Goal: Information Seeking & Learning: Learn about a topic

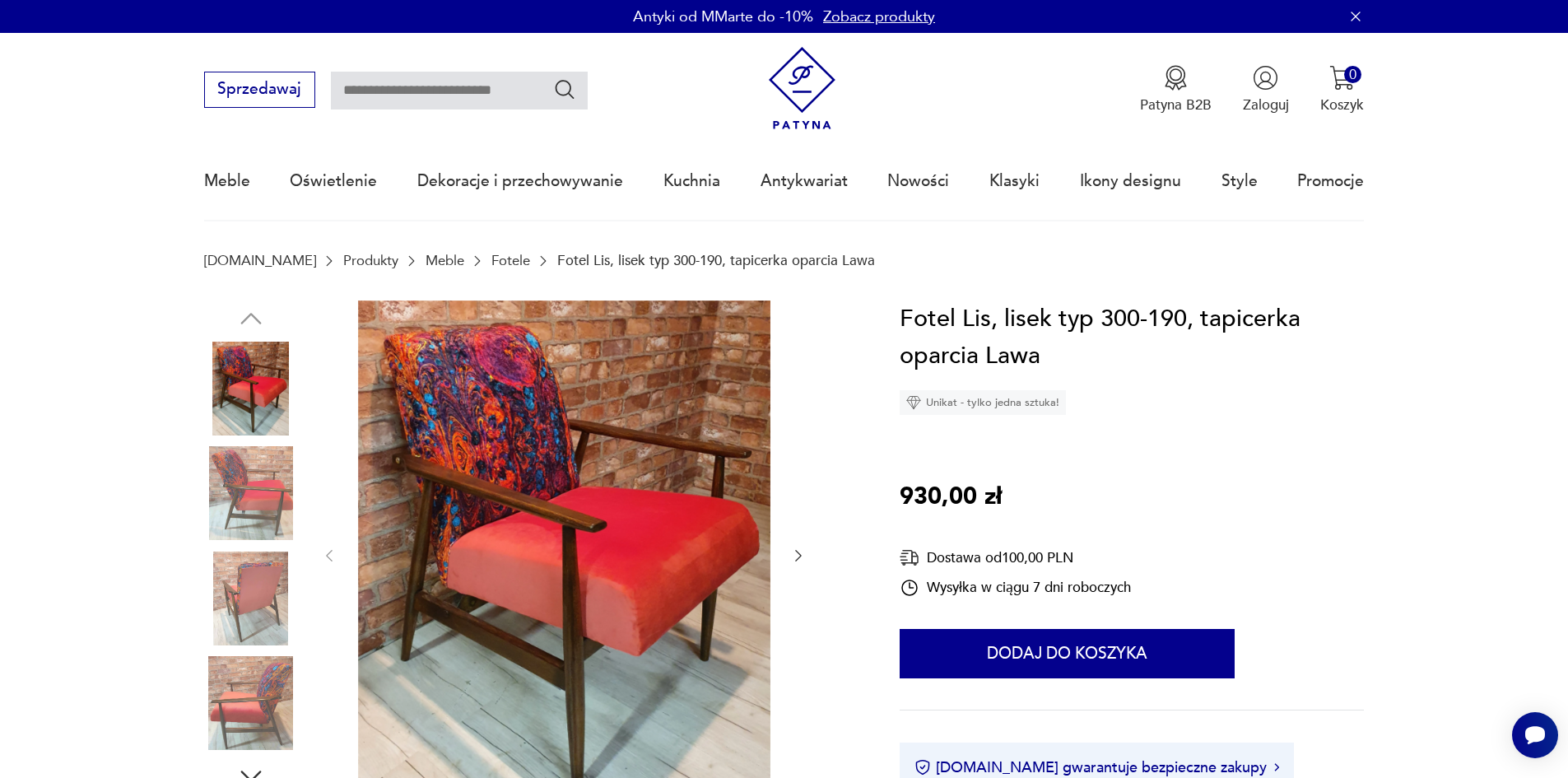
click at [260, 510] on img at bounding box center [251, 493] width 94 height 94
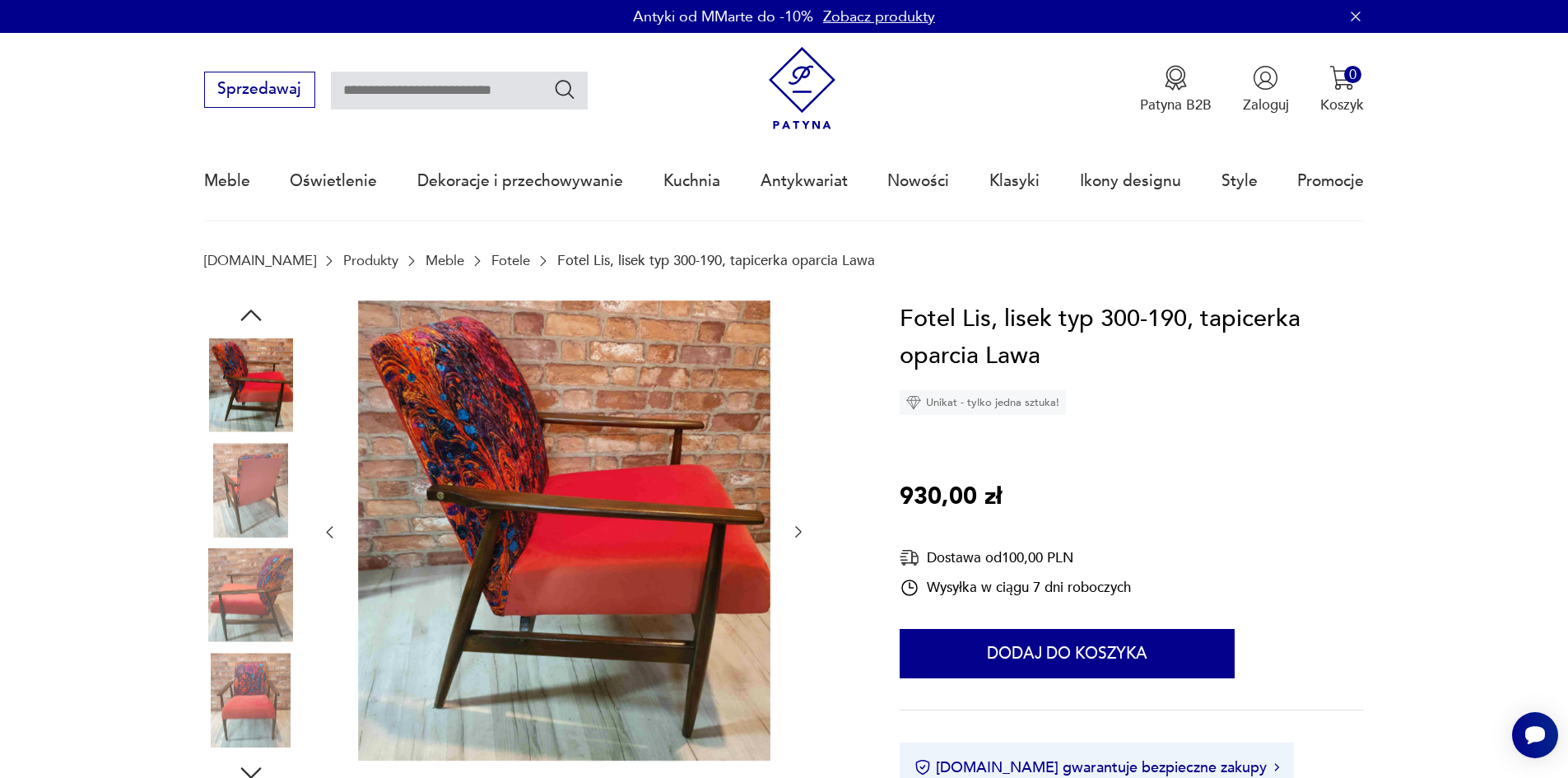
click at [258, 569] on img at bounding box center [251, 595] width 94 height 94
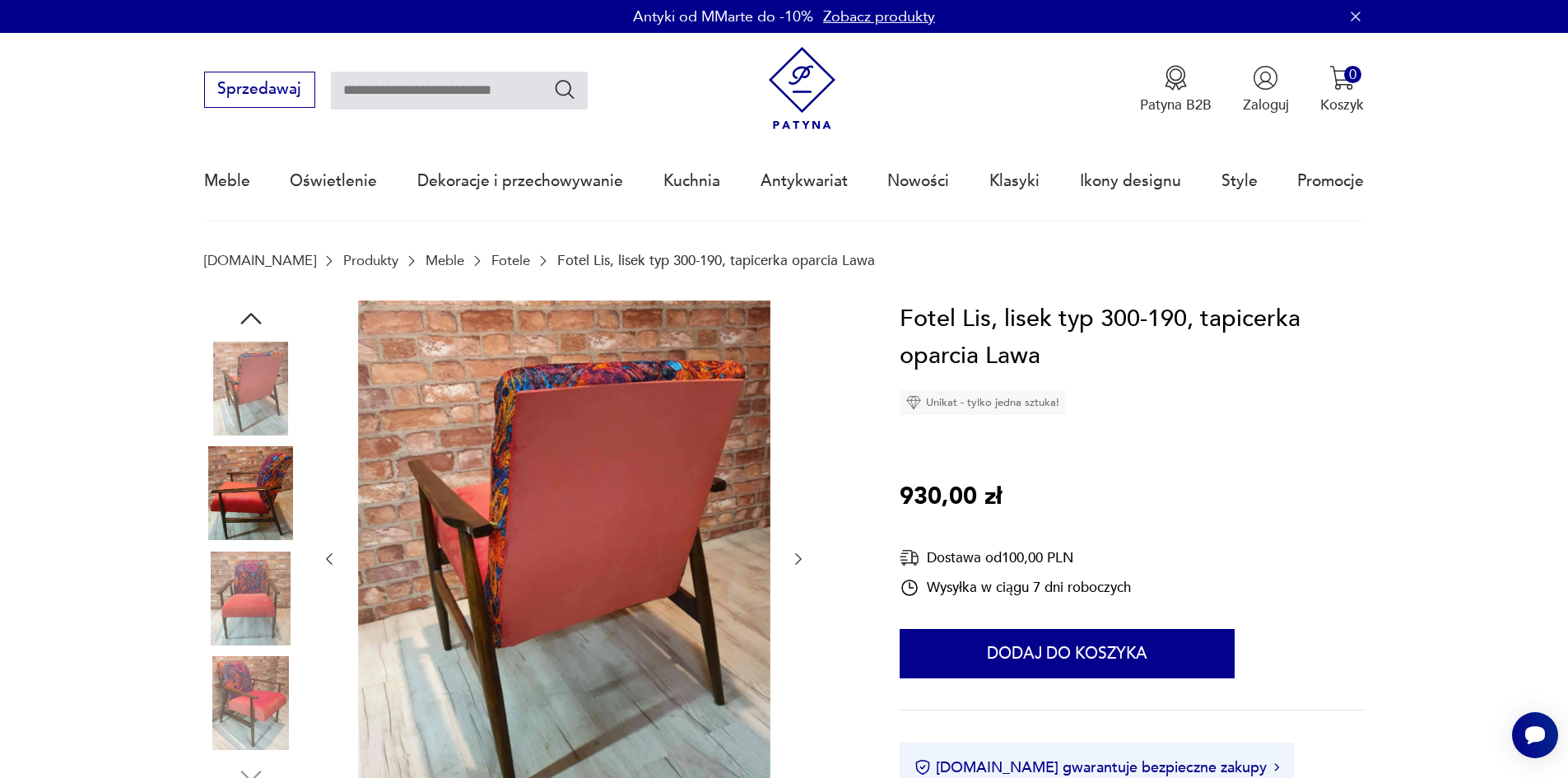
click at [254, 634] on img at bounding box center [251, 598] width 94 height 94
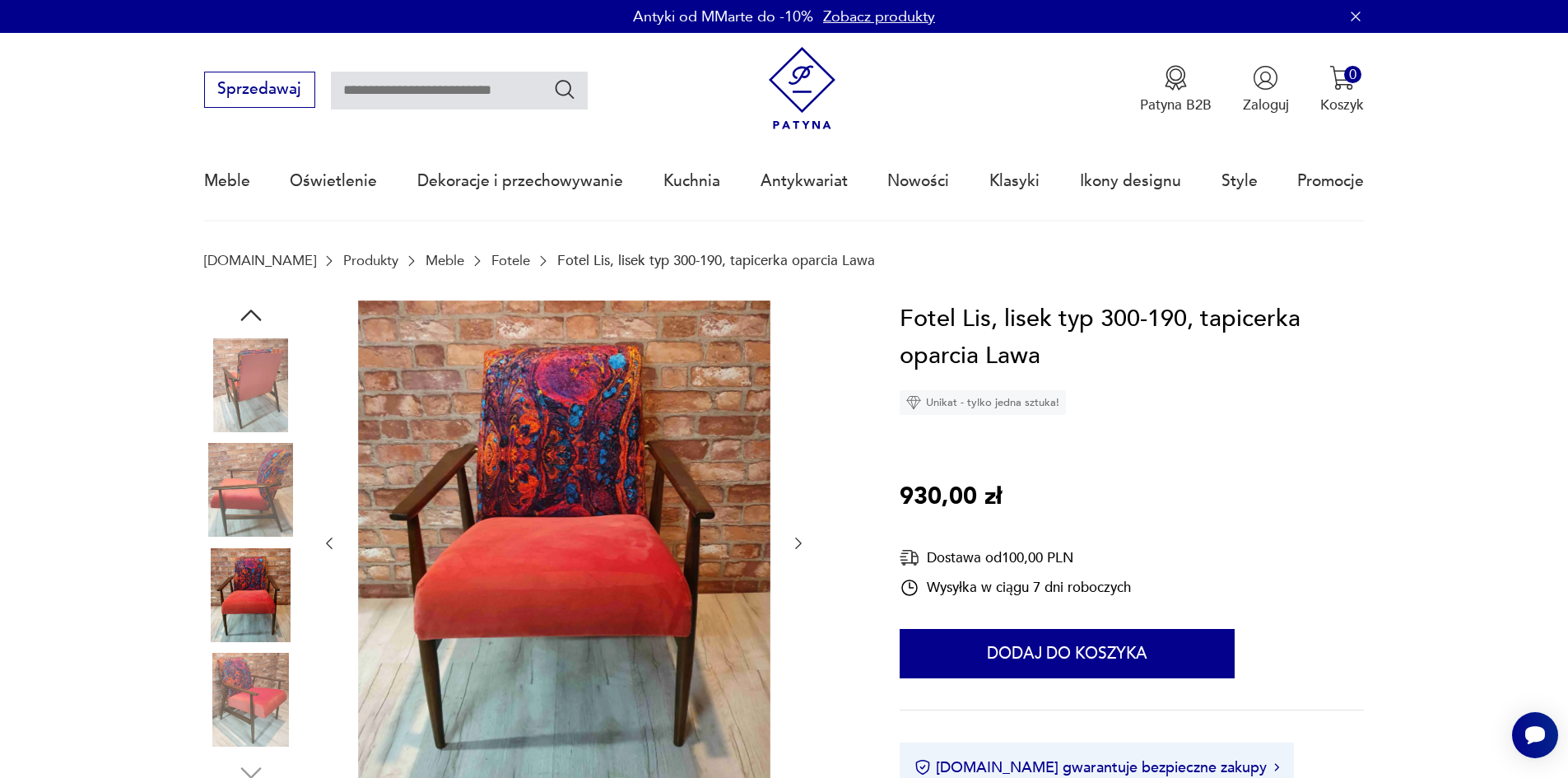
click at [258, 675] on img at bounding box center [251, 699] width 94 height 94
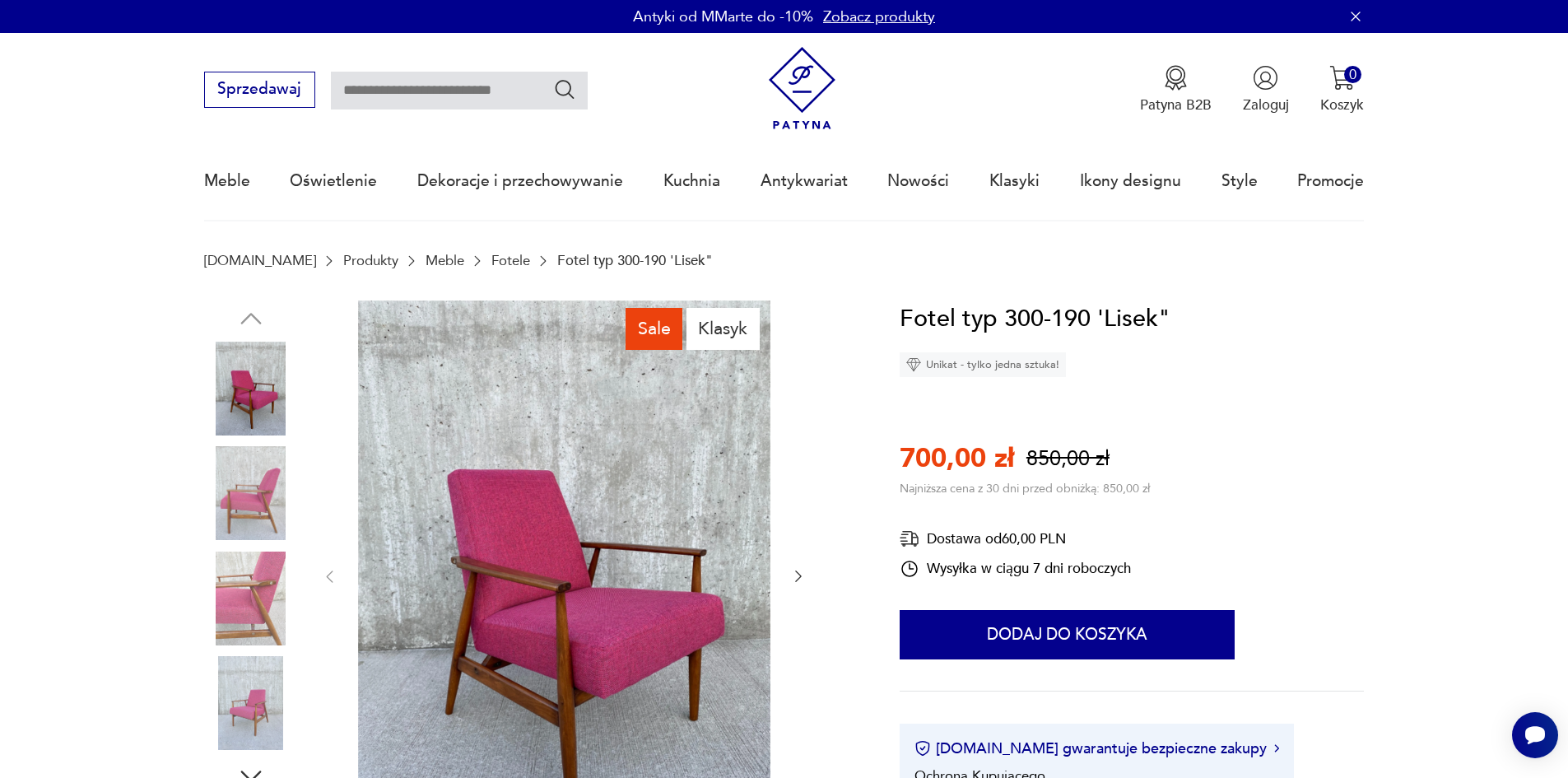
click at [254, 504] on img at bounding box center [251, 493] width 94 height 94
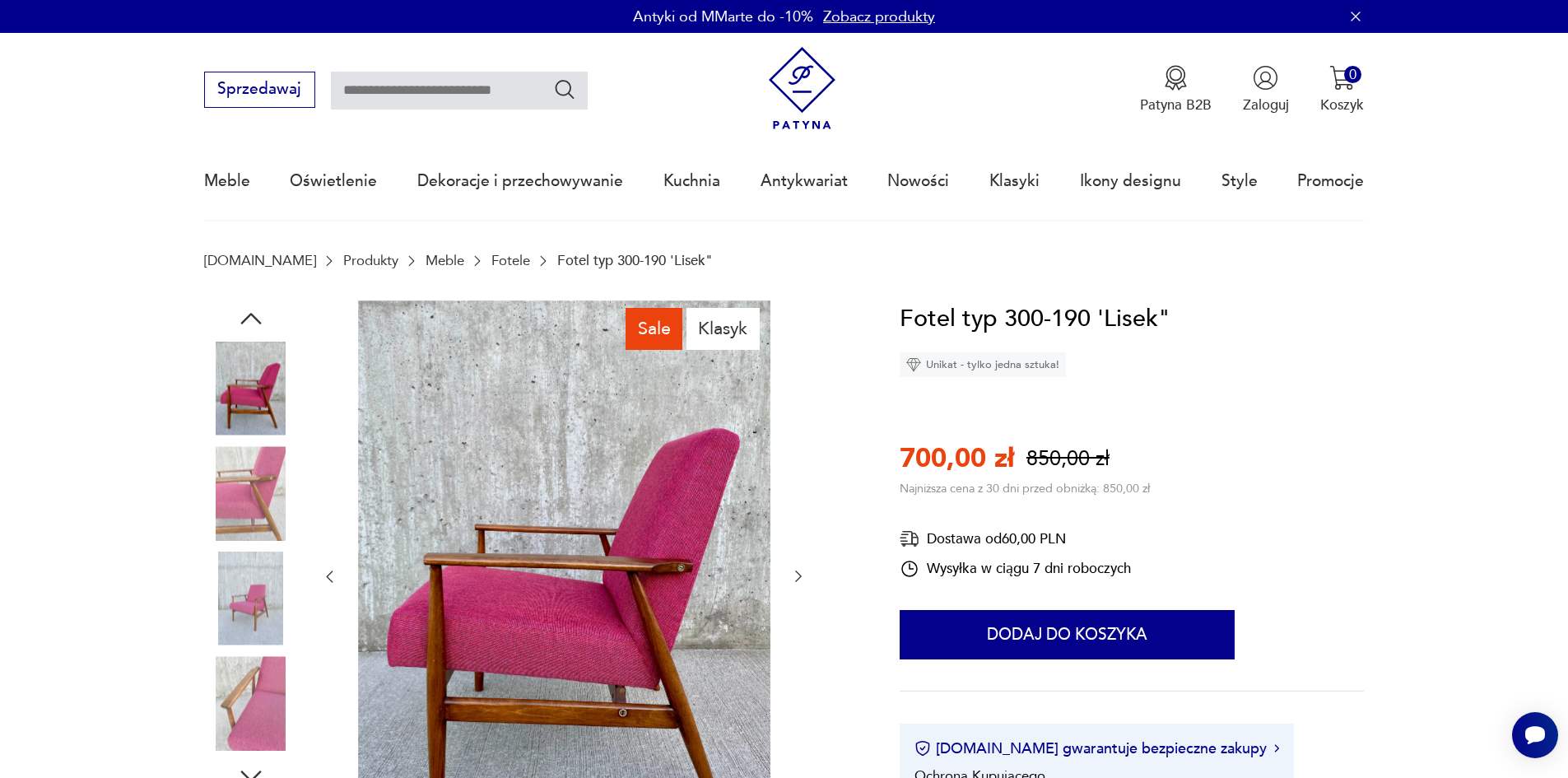
click at [266, 498] on img at bounding box center [251, 493] width 94 height 94
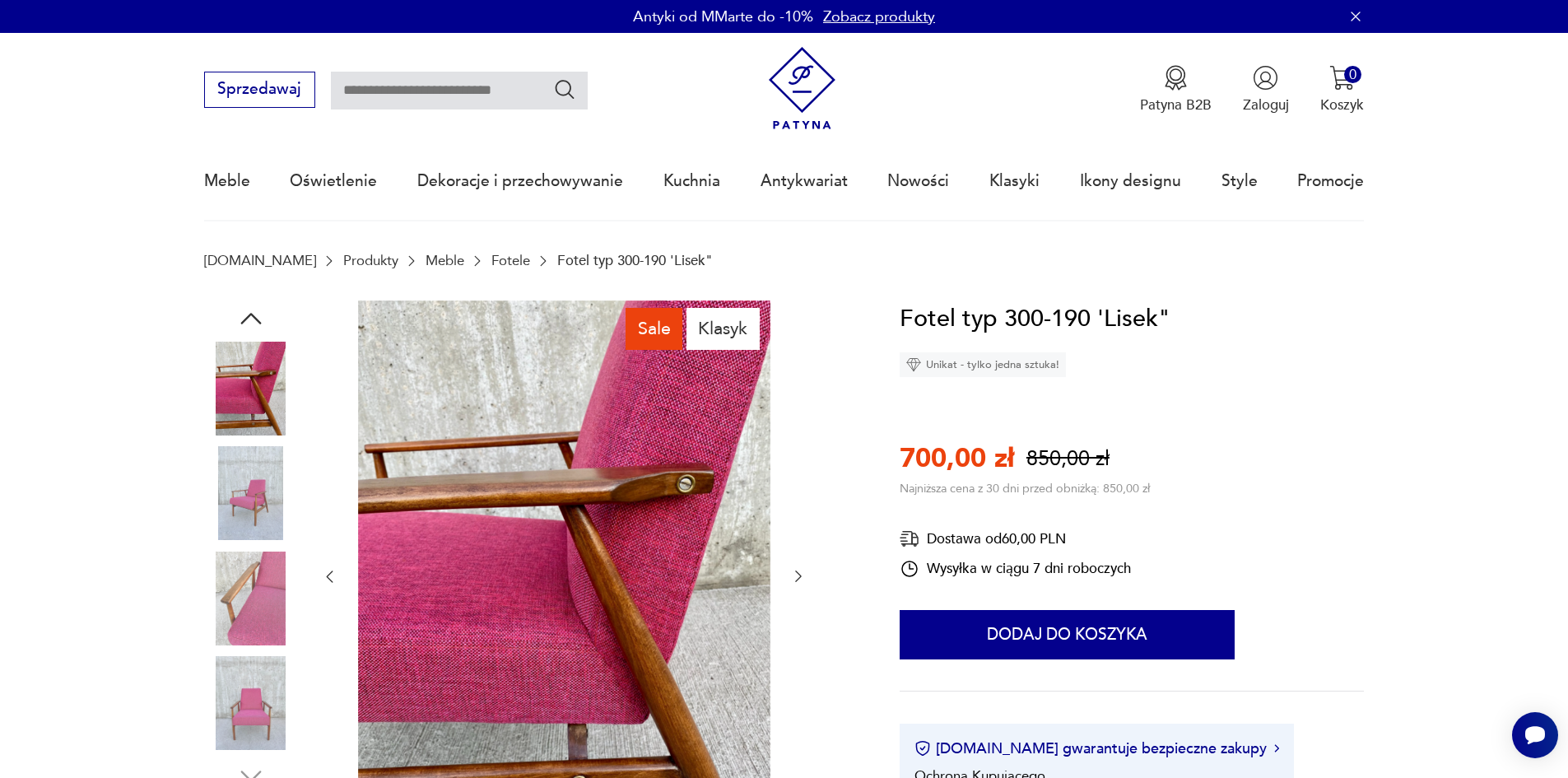
click at [259, 511] on img at bounding box center [251, 493] width 94 height 94
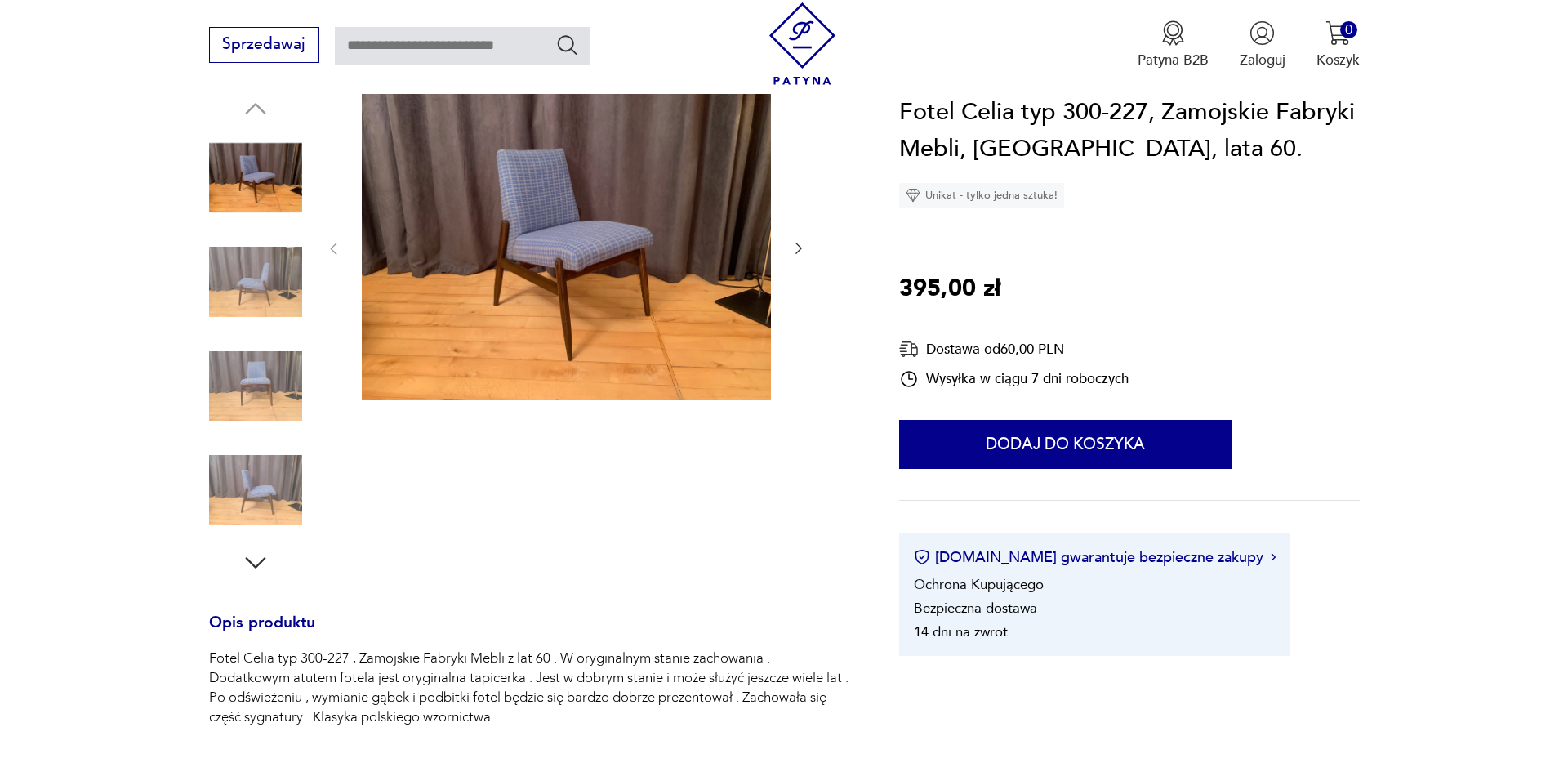
scroll to position [82, 0]
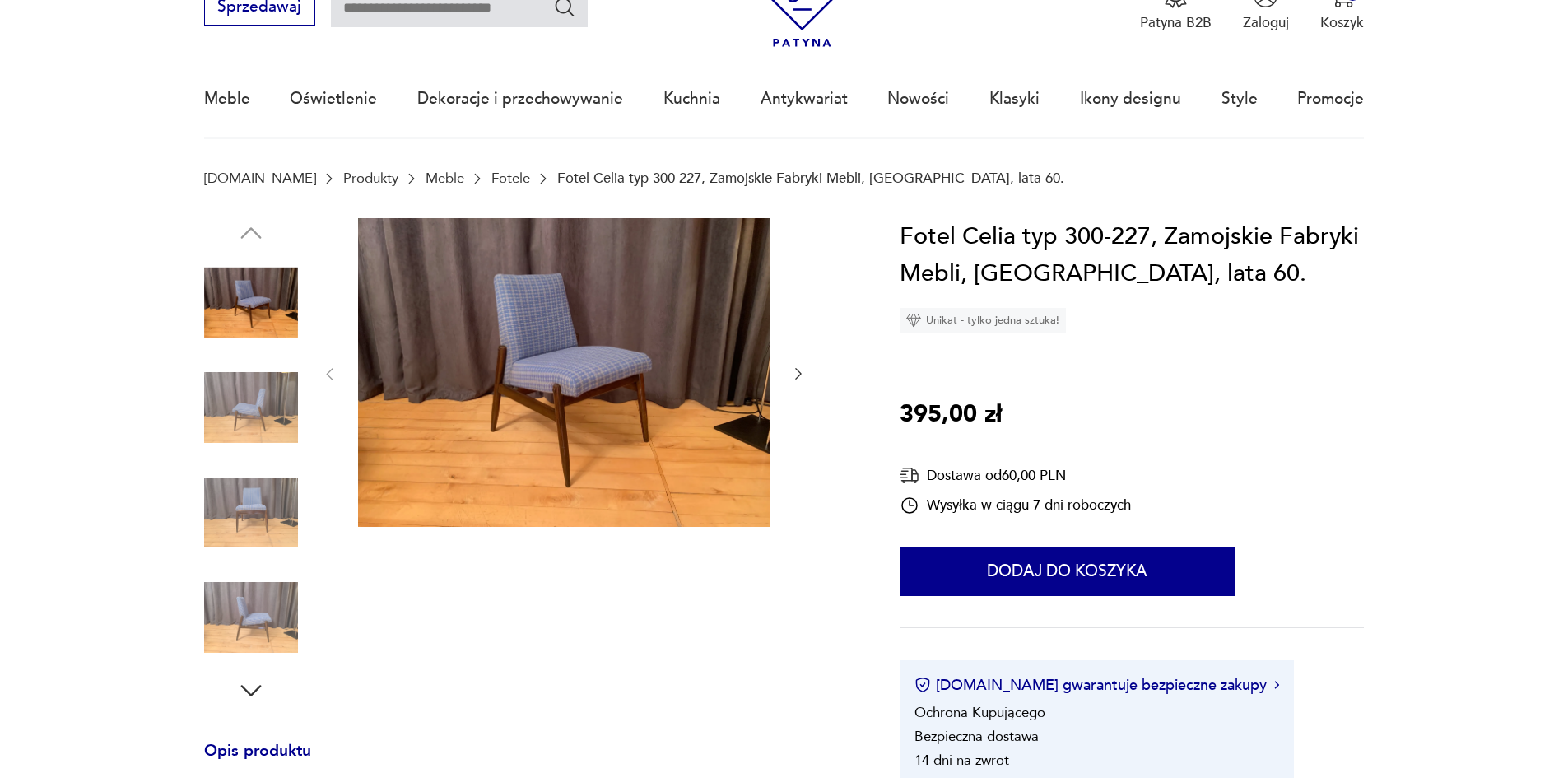
click at [253, 330] on img at bounding box center [251, 303] width 94 height 94
click at [720, 364] on img at bounding box center [564, 372] width 412 height 310
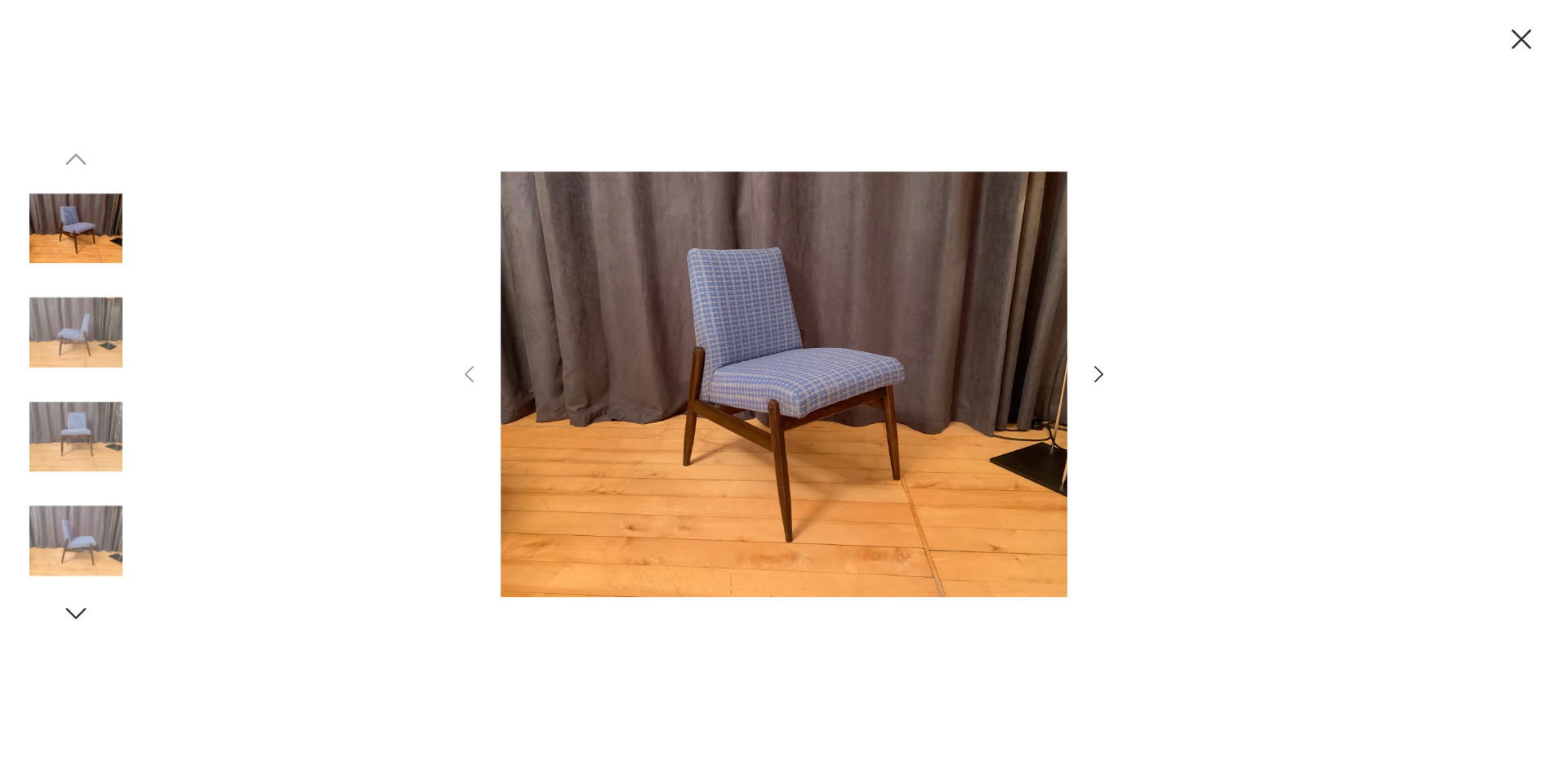
click at [1104, 376] on icon "button" at bounding box center [1098, 375] width 24 height 24
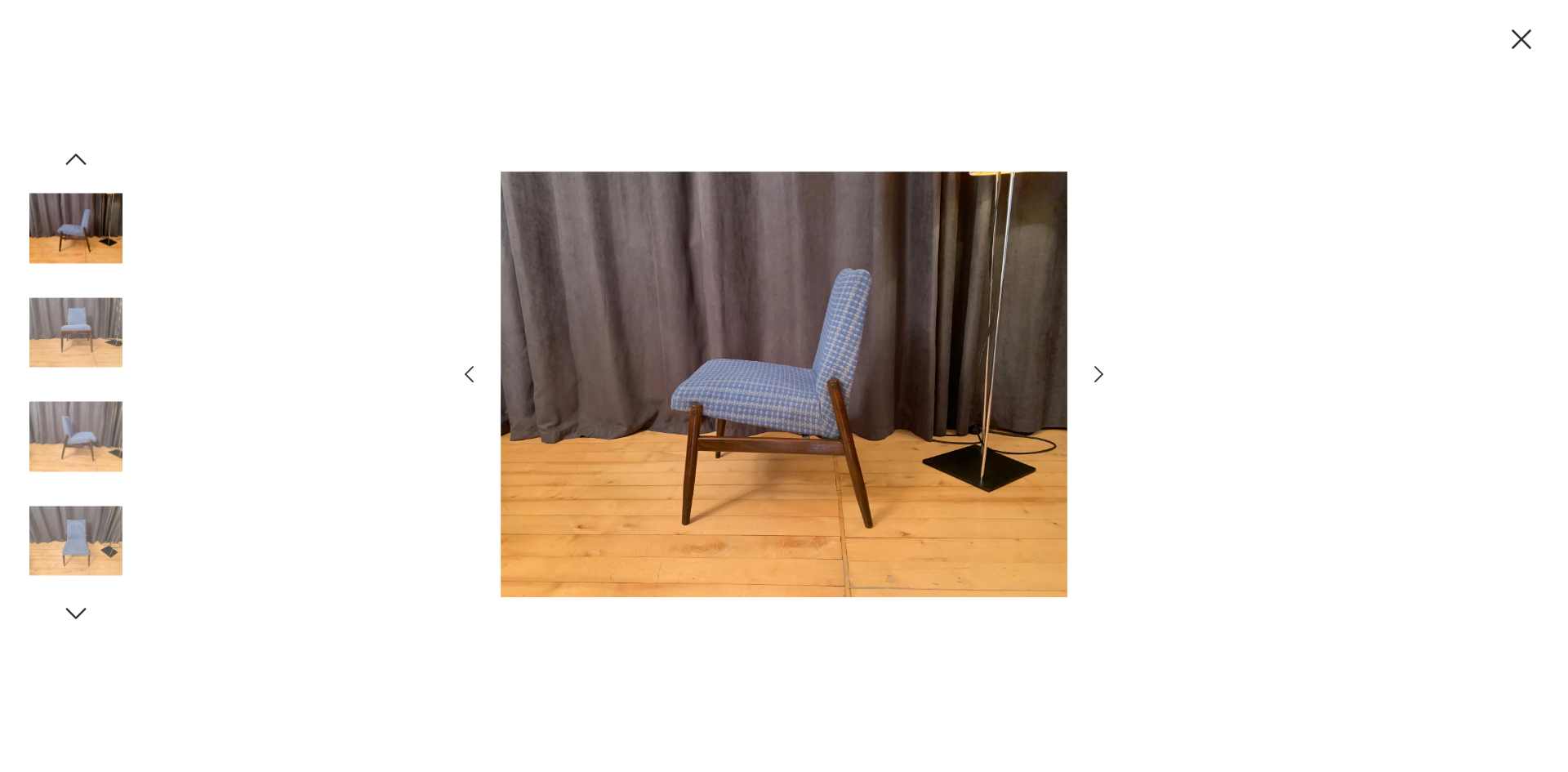
click at [1104, 376] on icon "button" at bounding box center [1098, 375] width 24 height 24
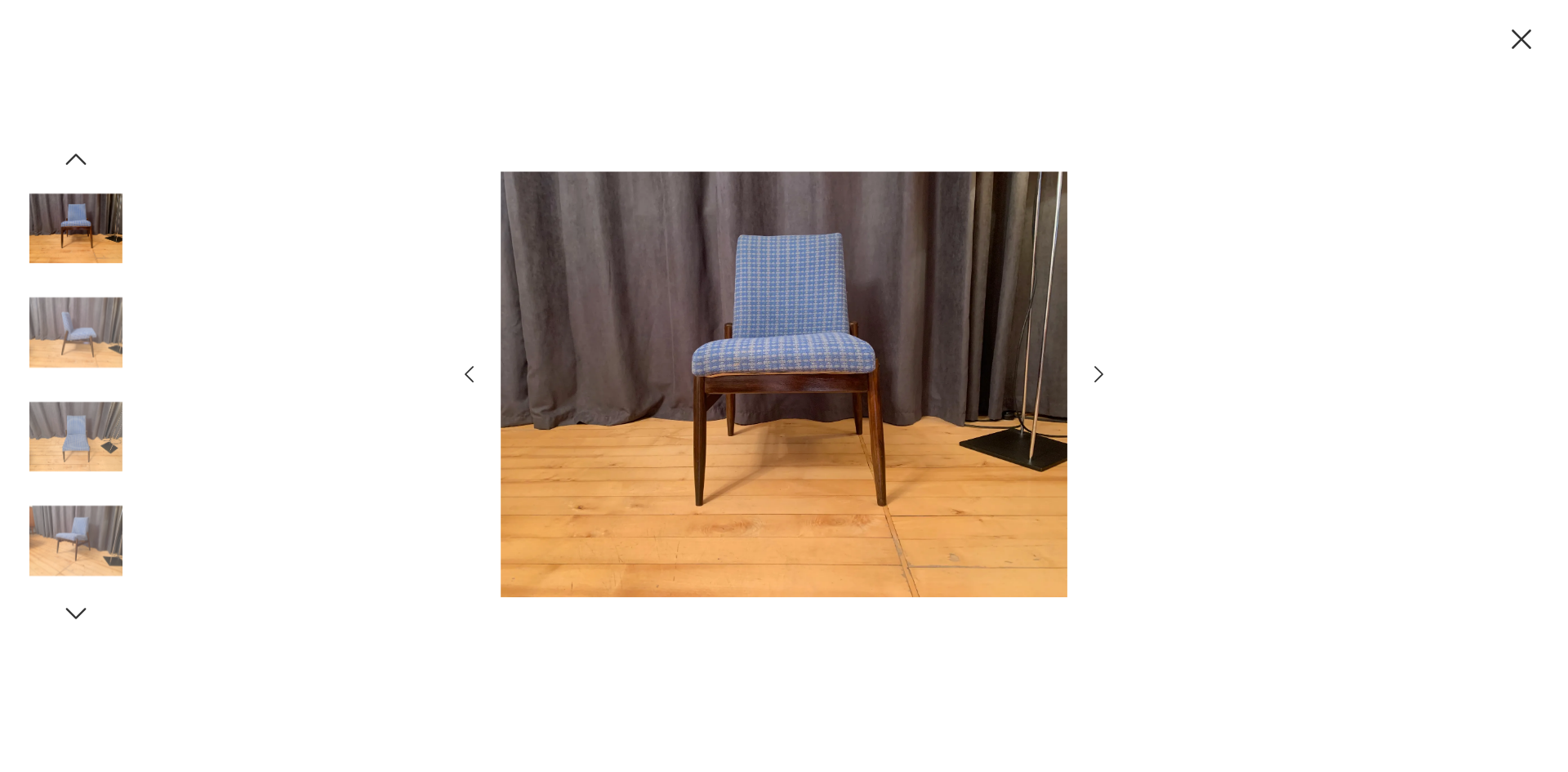
click at [1104, 376] on icon "button" at bounding box center [1098, 375] width 24 height 24
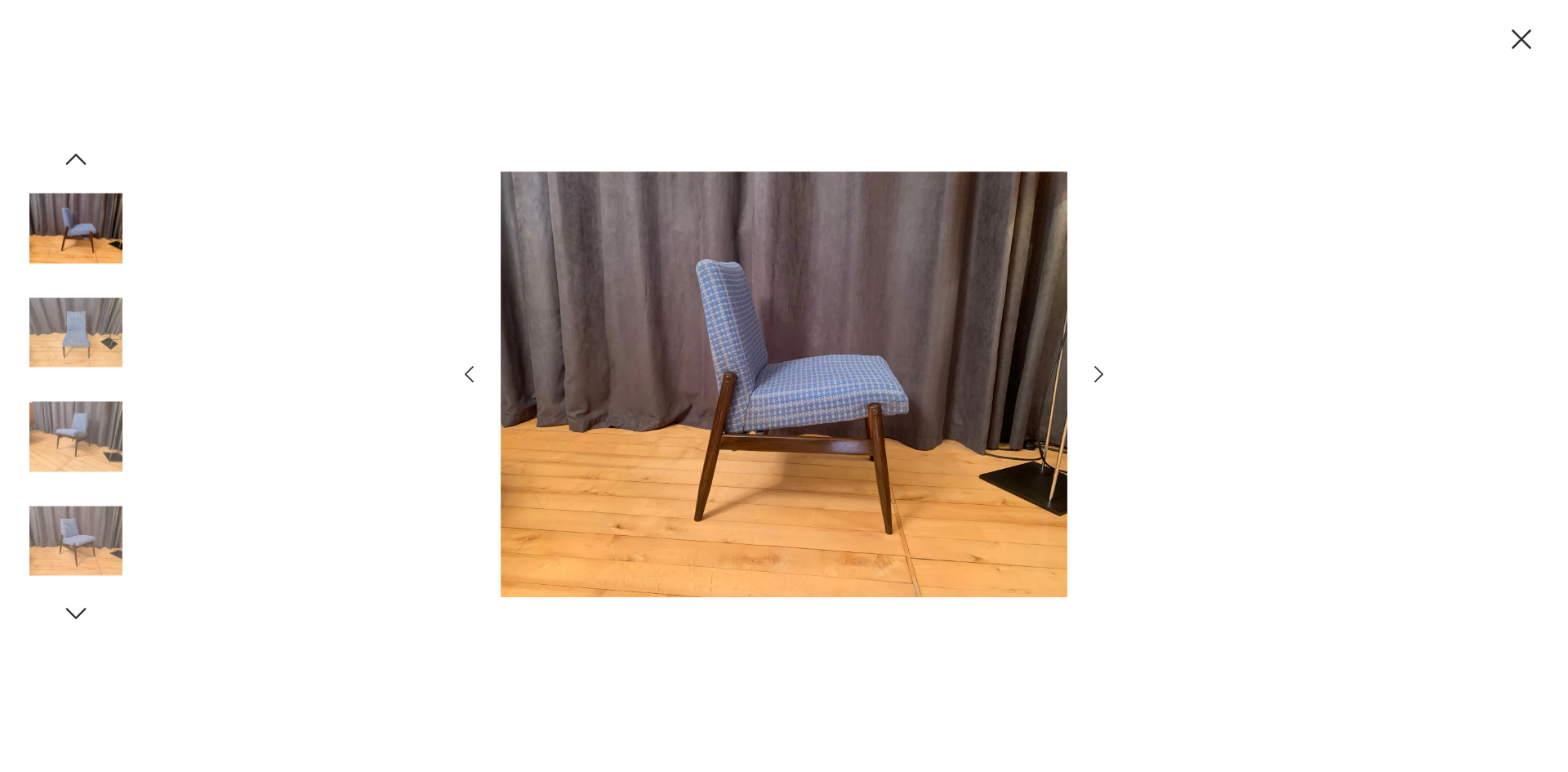
click at [1104, 376] on icon "button" at bounding box center [1098, 375] width 24 height 24
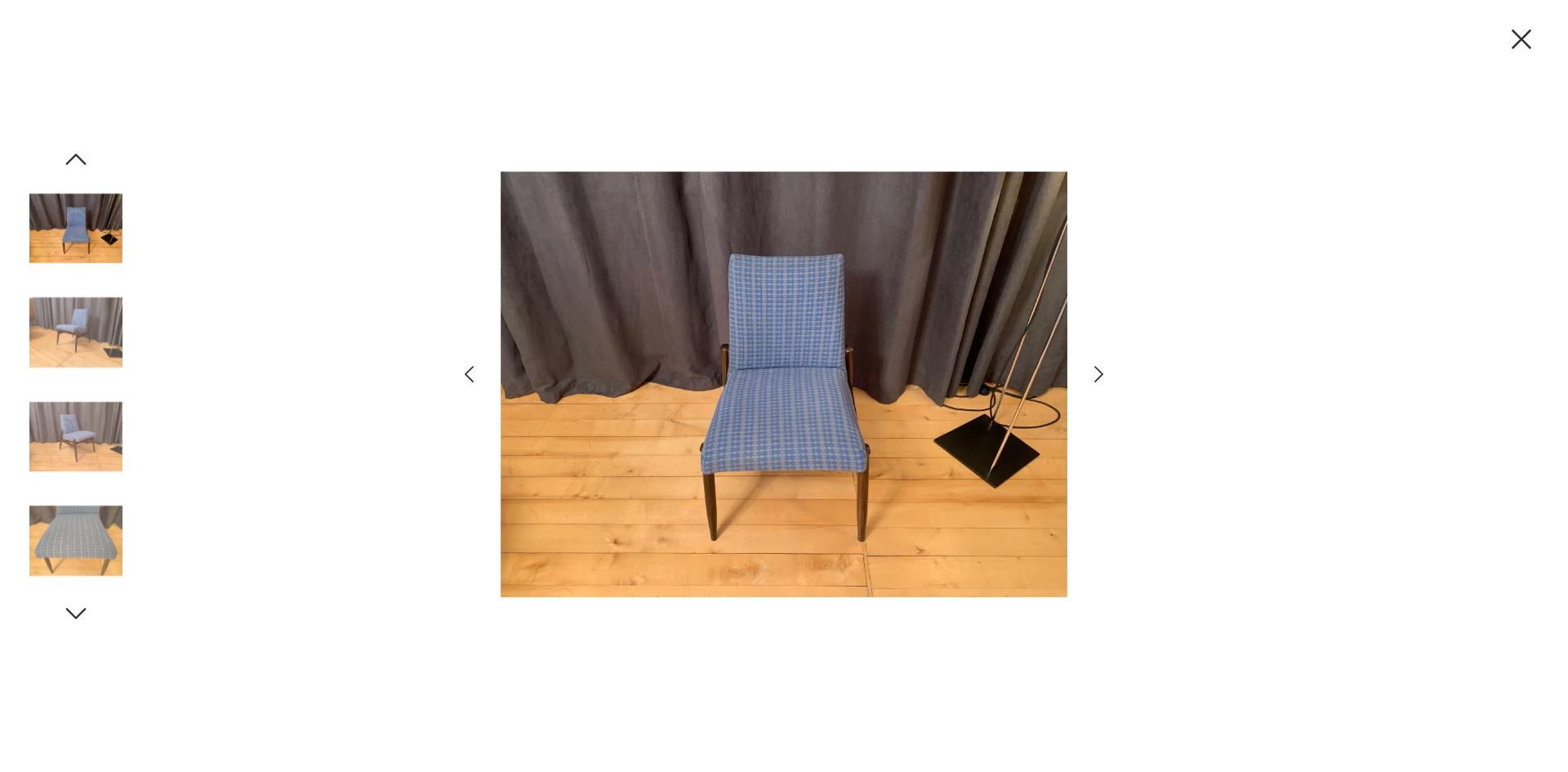
click at [1104, 376] on icon "button" at bounding box center [1098, 375] width 24 height 24
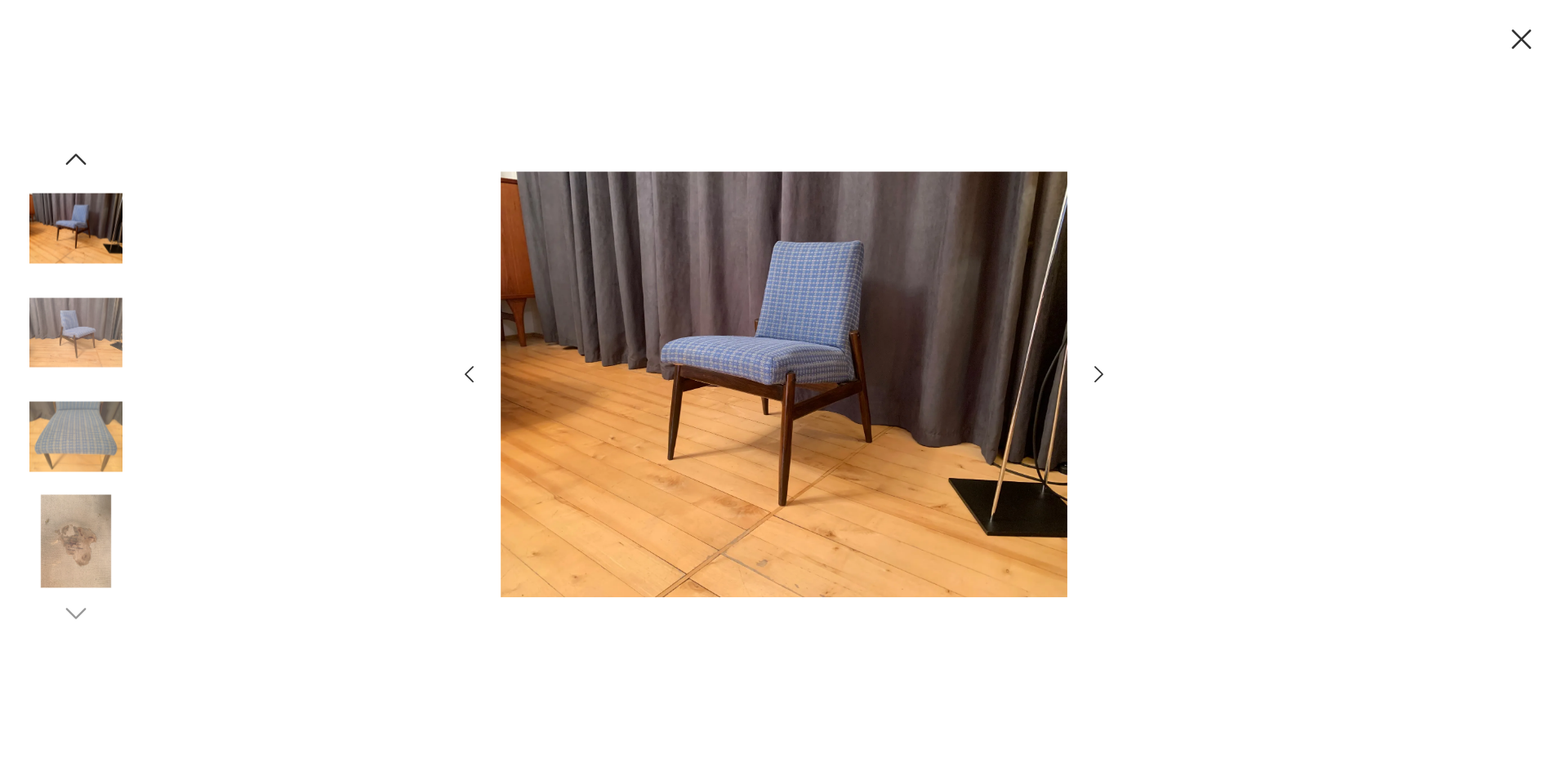
click at [1104, 376] on icon "button" at bounding box center [1098, 375] width 24 height 24
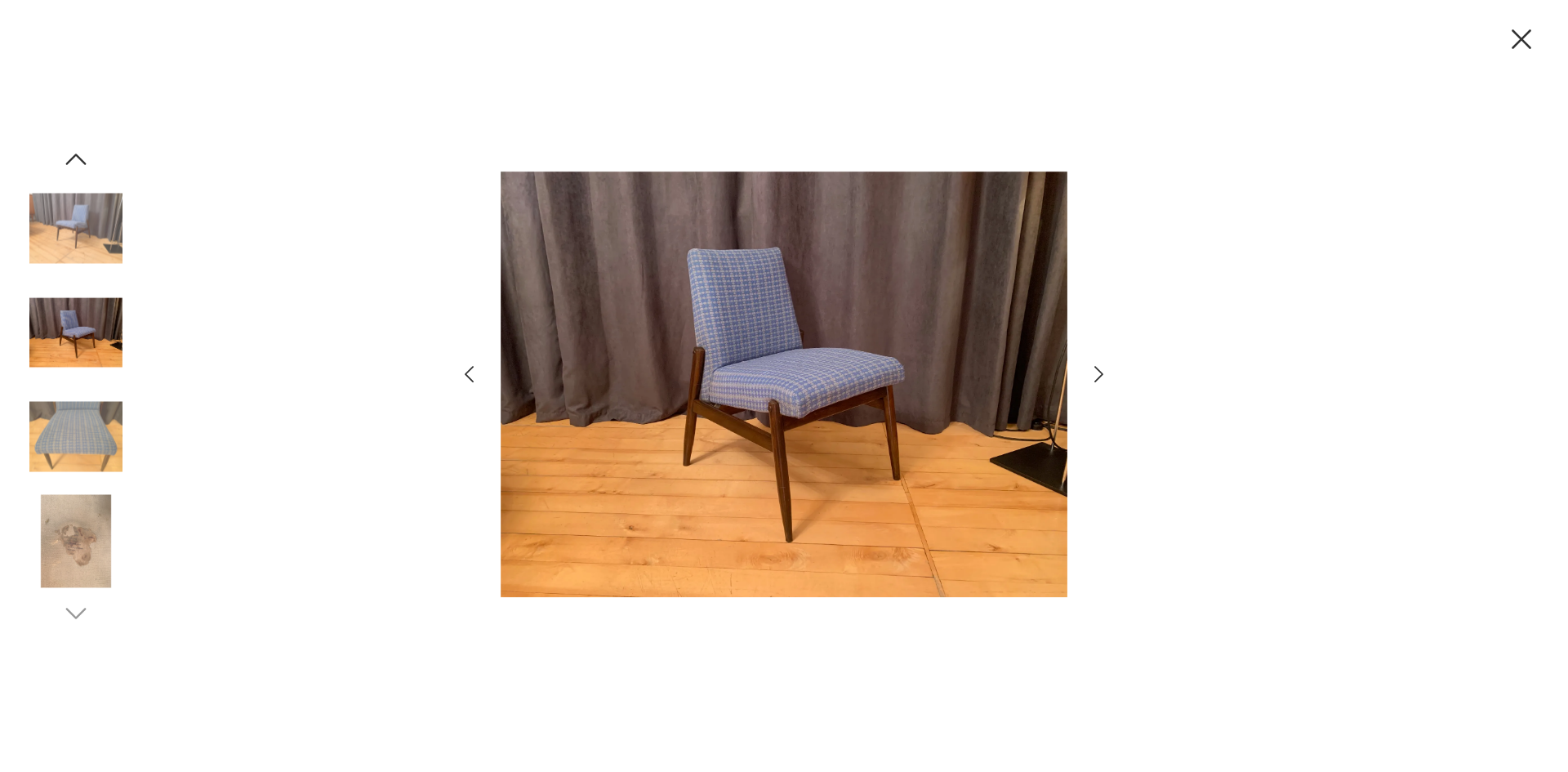
click at [1104, 376] on icon "button" at bounding box center [1098, 375] width 24 height 24
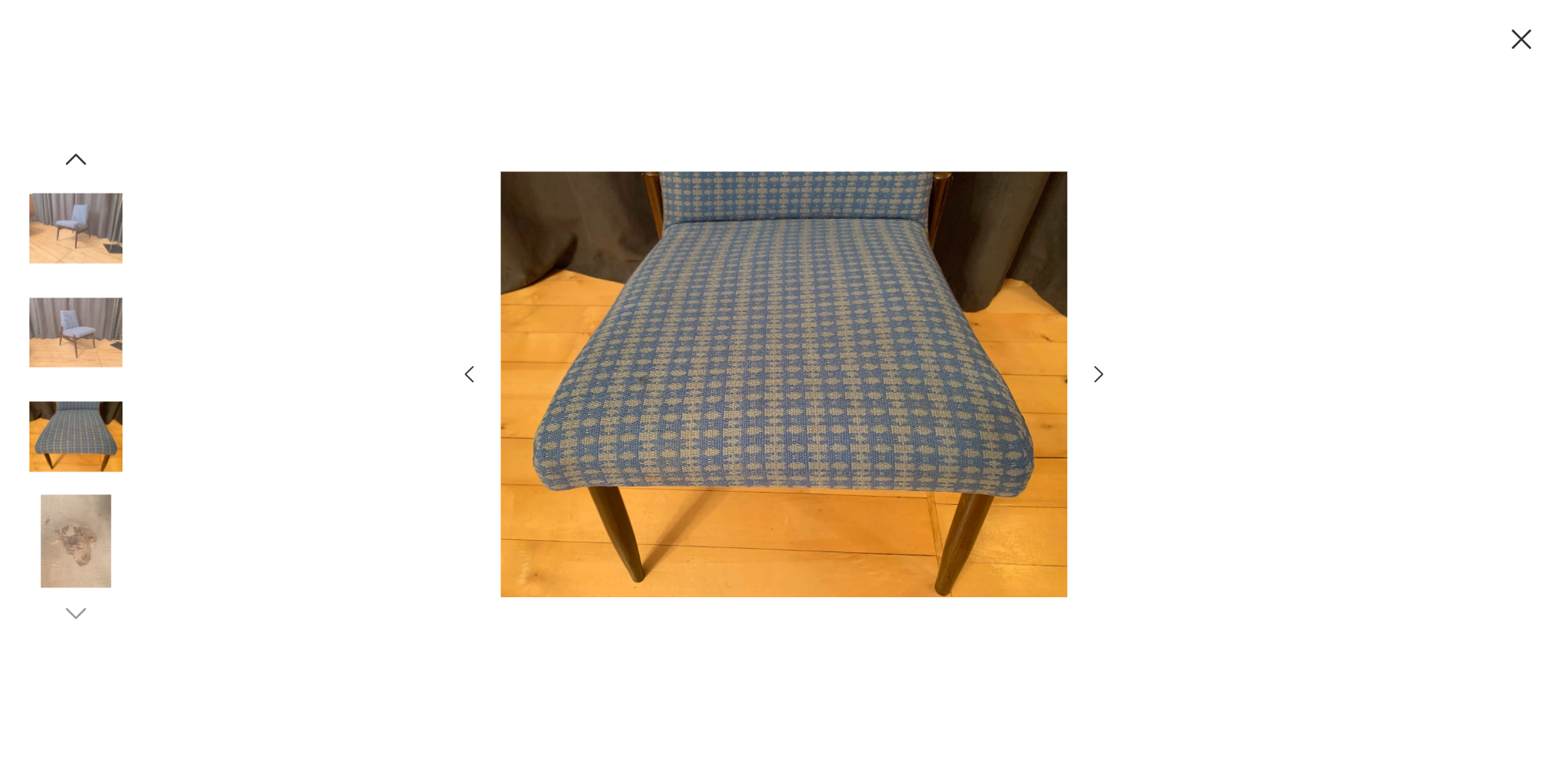
click at [1104, 376] on icon "button" at bounding box center [1098, 375] width 24 height 24
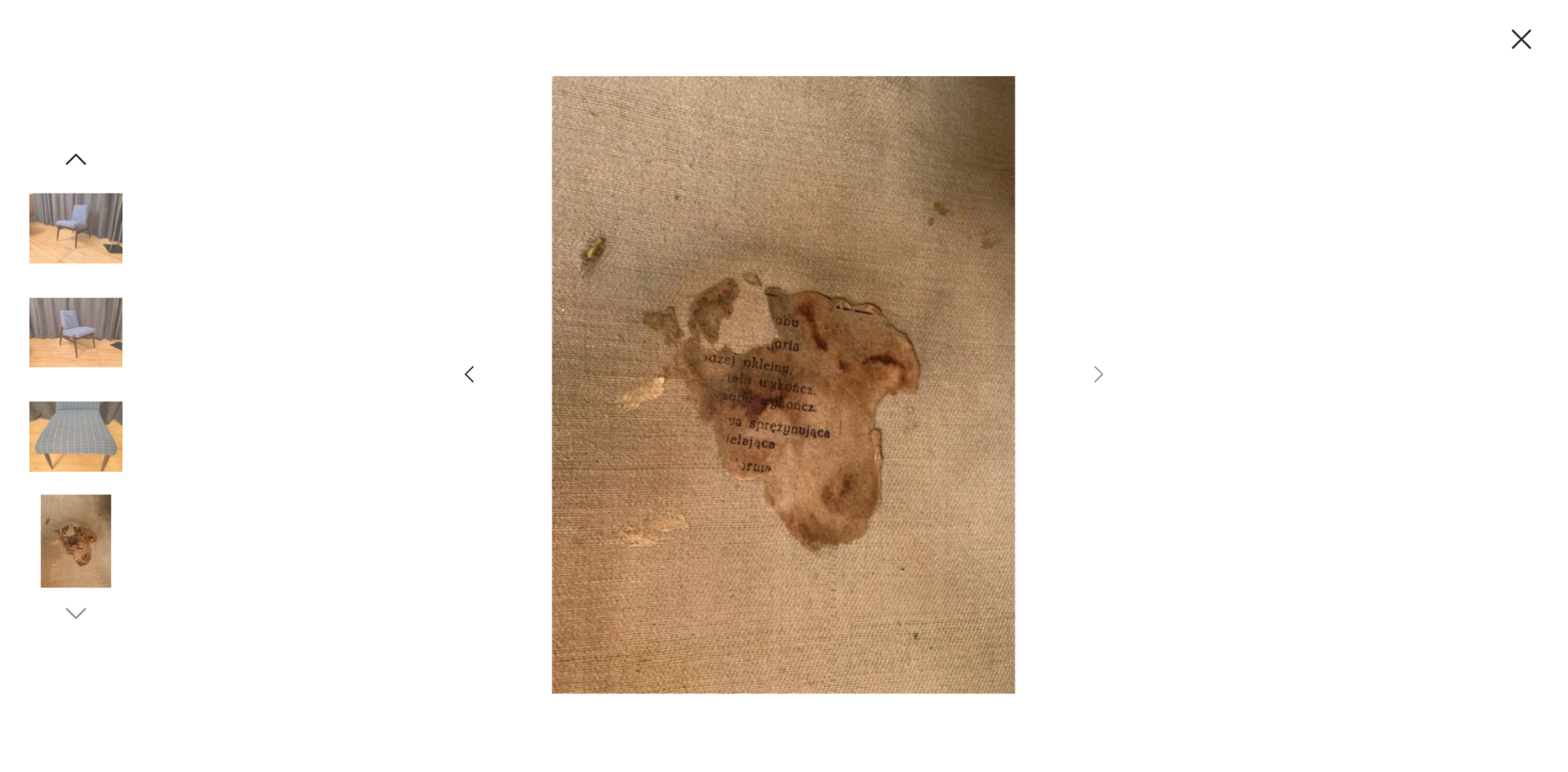
click at [468, 382] on icon "button" at bounding box center [469, 375] width 24 height 24
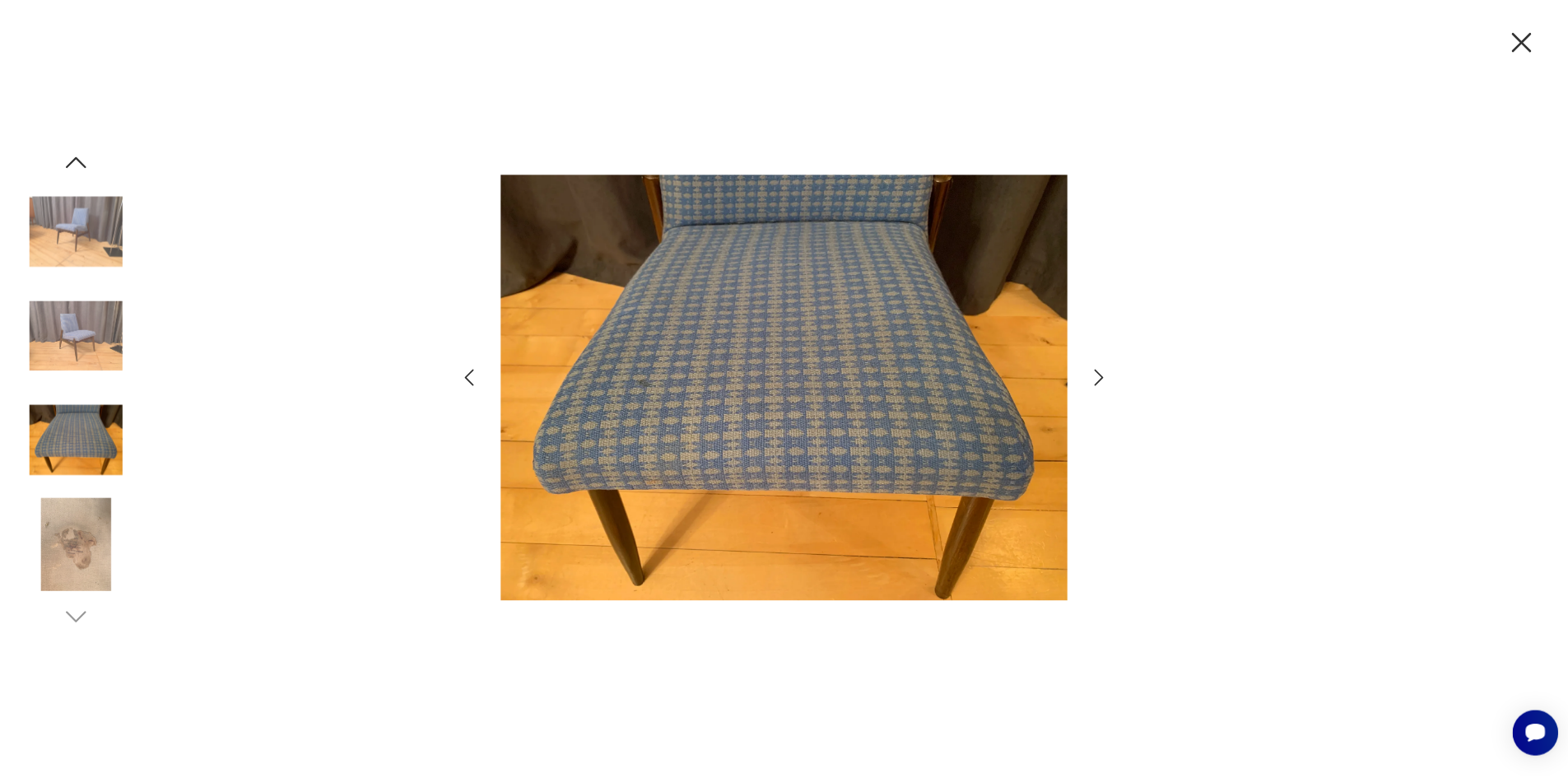
scroll to position [0, 0]
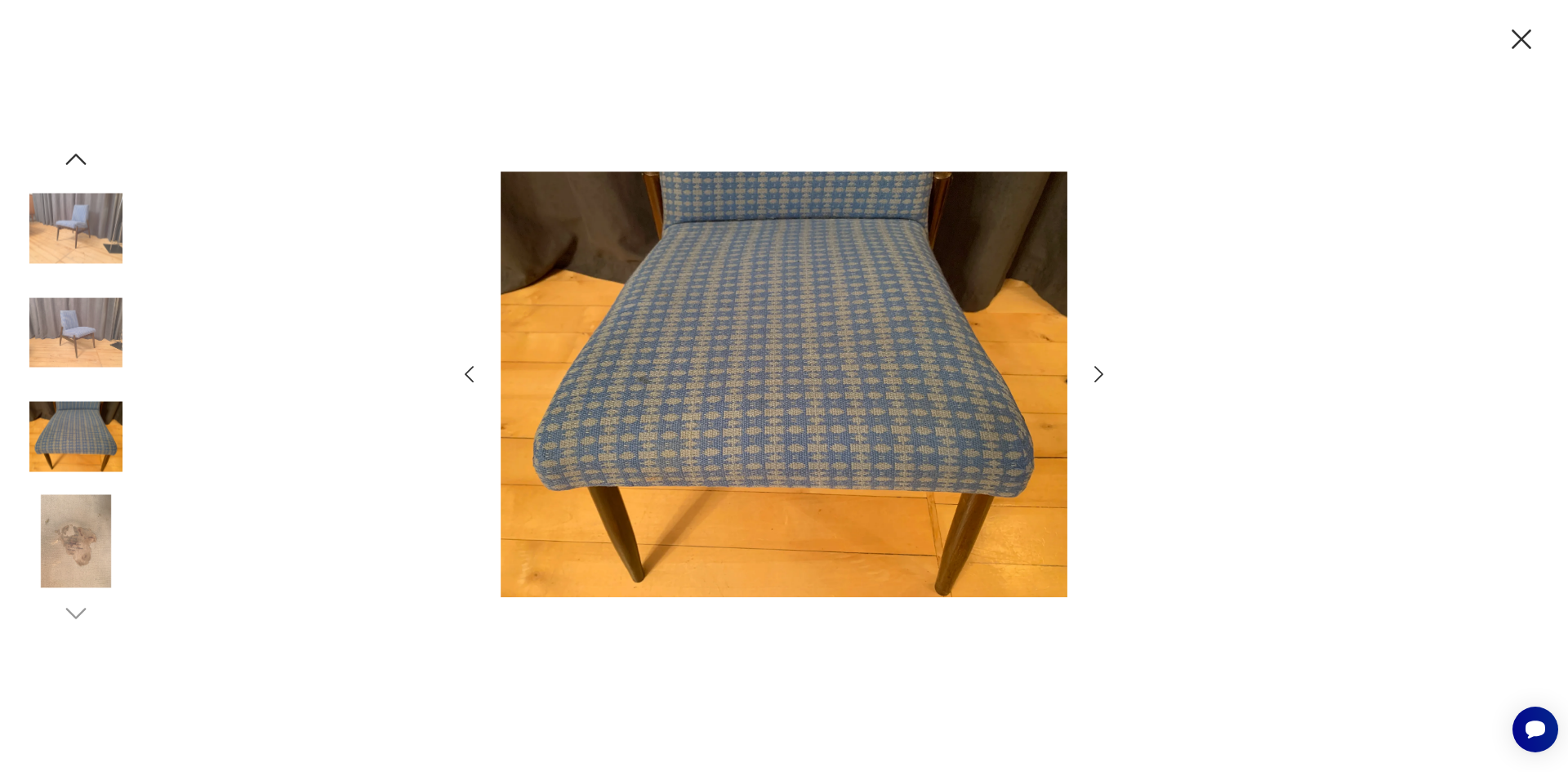
click at [1524, 40] on icon "button" at bounding box center [1521, 39] width 35 height 35
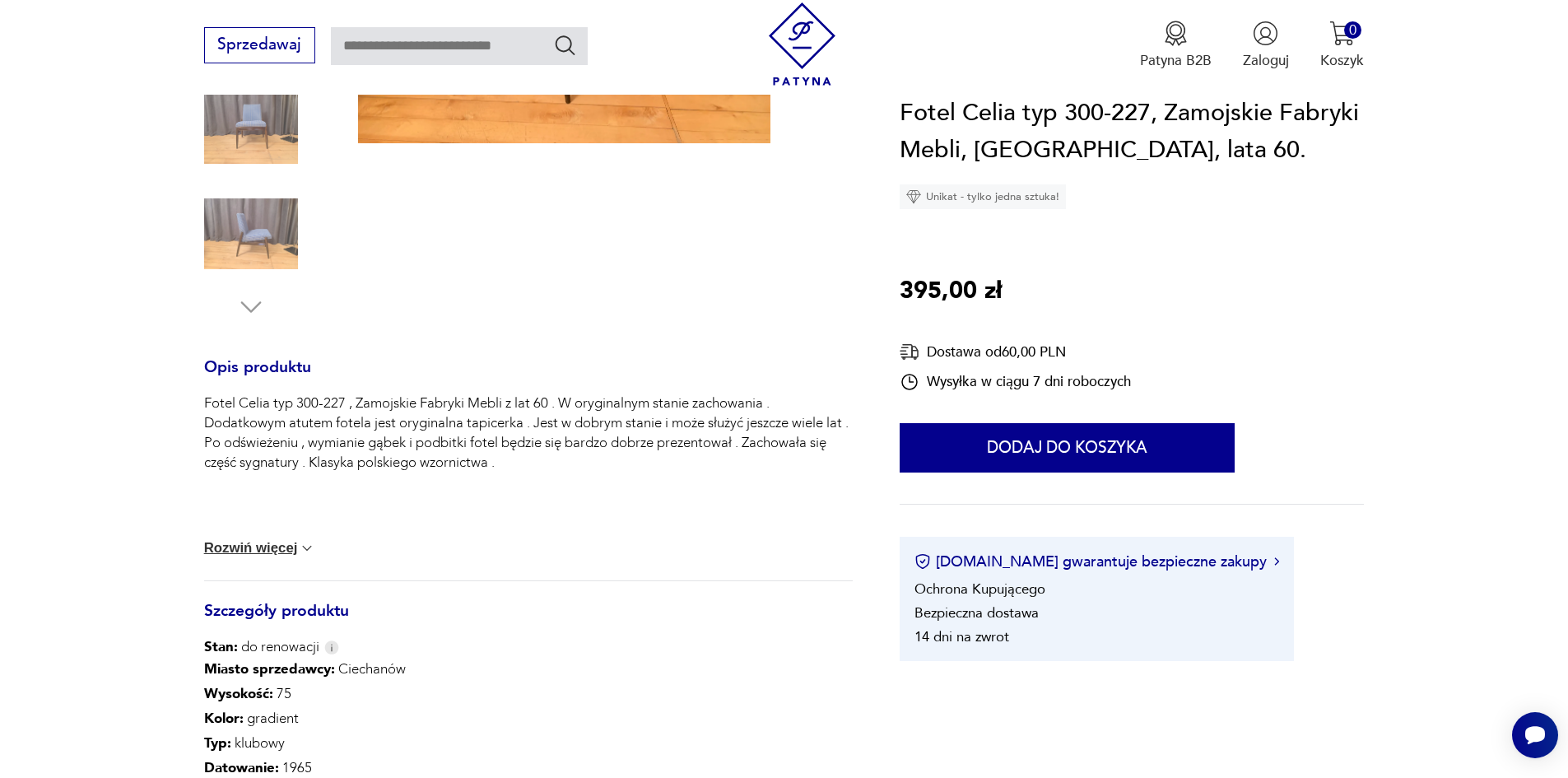
scroll to position [823, 0]
